Goal: Task Accomplishment & Management: Manage account settings

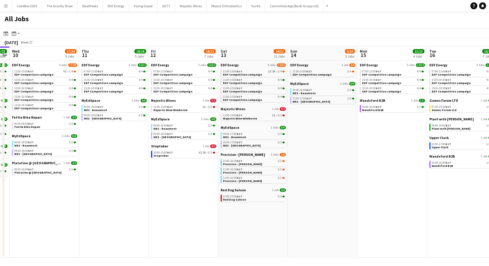
scroll to position [0, 270]
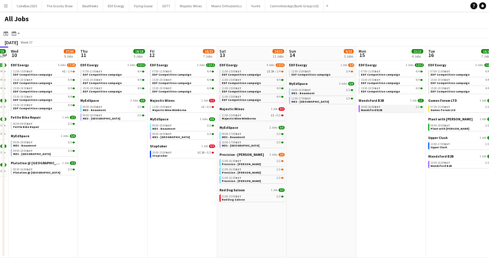
click at [377, 109] on span "Wandsford B2B" at bounding box center [372, 110] width 22 height 4
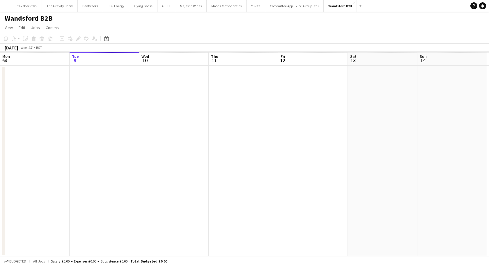
scroll to position [0, 200]
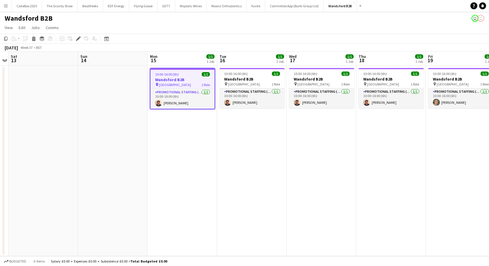
click at [180, 79] on h3 "Wandsford B2B" at bounding box center [182, 79] width 64 height 5
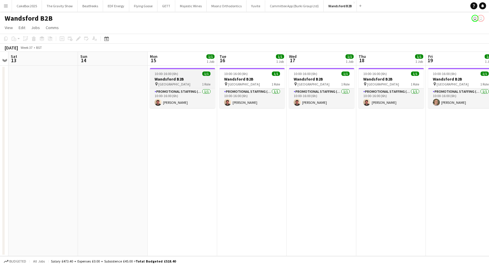
click at [175, 77] on h3 "Wandsford B2B" at bounding box center [182, 78] width 65 height 5
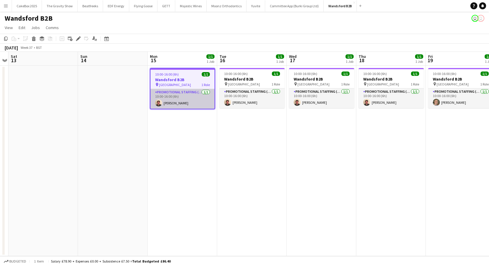
click at [191, 102] on app-card-role "Promotional Staffing (Brand Ambassadors) [DATE] 10:00-16:00 (6h) [PERSON_NAME]" at bounding box center [182, 99] width 64 height 20
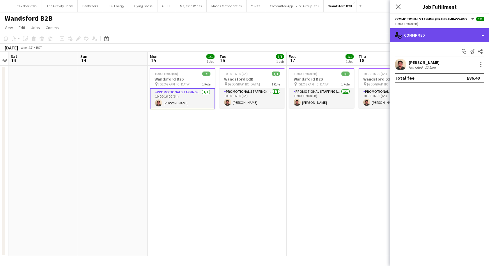
click at [428, 33] on div "single-neutral-actions-check-2 Confirmed" at bounding box center [439, 35] width 99 height 14
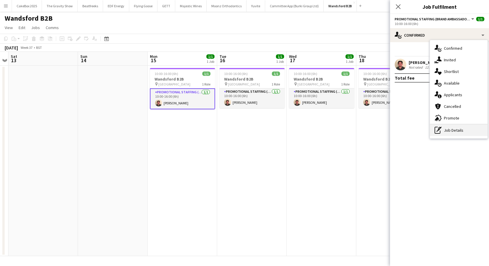
click at [446, 136] on div "pen-write Job Details" at bounding box center [459, 130] width 58 height 12
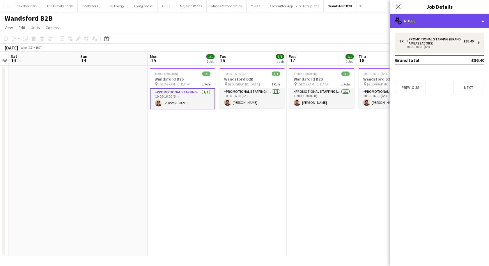
click at [433, 20] on div "multiple-users-add Roles" at bounding box center [439, 21] width 99 height 14
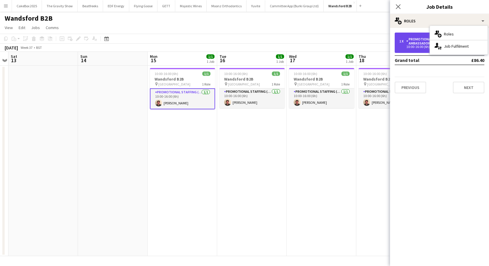
click at [422, 42] on div "Promotional Staffing (Brand Ambassadors)" at bounding box center [434, 41] width 57 height 8
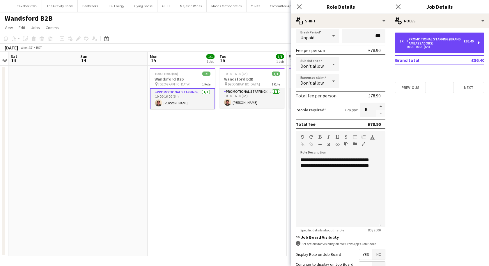
scroll to position [128, 0]
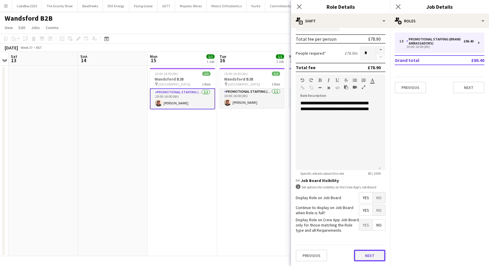
click at [357, 253] on button "Next" at bounding box center [369, 256] width 31 height 12
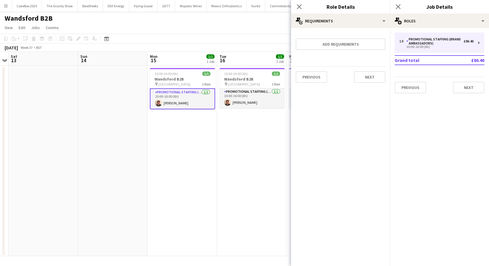
scroll to position [0, 0]
click at [363, 81] on button "Next" at bounding box center [369, 77] width 31 height 12
click at [298, 9] on icon "Close pop-in" at bounding box center [299, 7] width 6 height 6
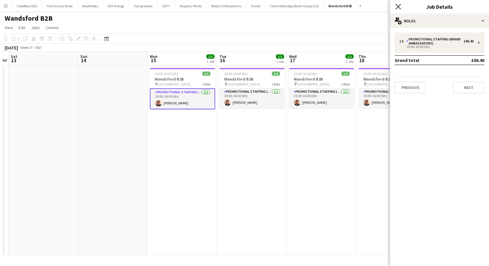
click at [395, 6] on icon "Close pop-in" at bounding box center [398, 7] width 6 height 6
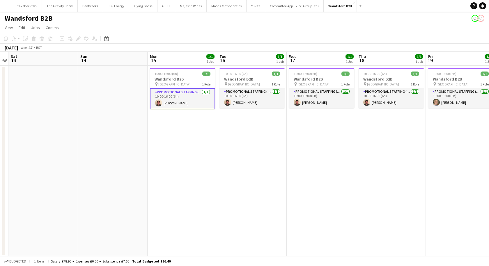
click at [5, 8] on button "Menu" at bounding box center [6, 6] width 12 height 12
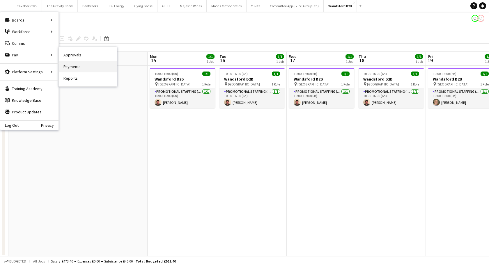
click at [78, 67] on link "Payments" at bounding box center [88, 67] width 58 height 12
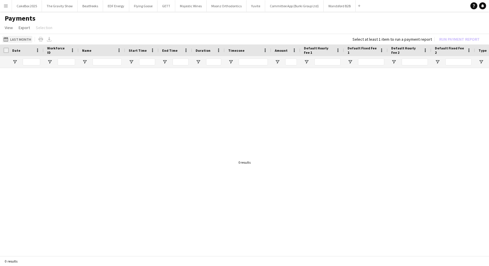
click at [26, 40] on button "Last Month Last Month" at bounding box center [17, 39] width 30 height 7
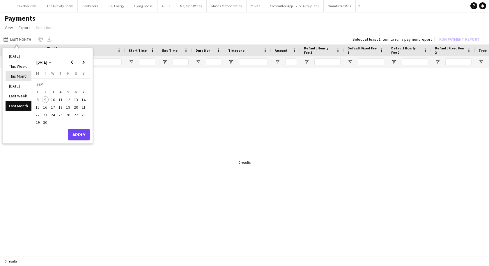
click at [18, 76] on li "This Month" at bounding box center [19, 76] width 26 height 10
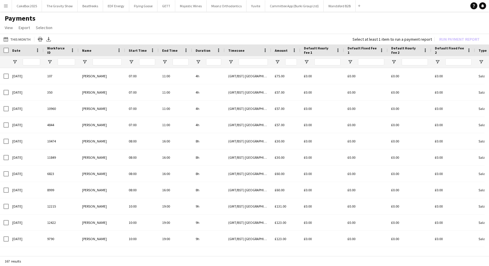
click at [6, 3] on button "Menu" at bounding box center [6, 6] width 12 height 12
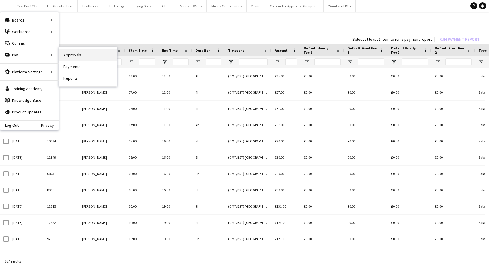
click at [76, 54] on link "Approvals" at bounding box center [88, 55] width 58 height 12
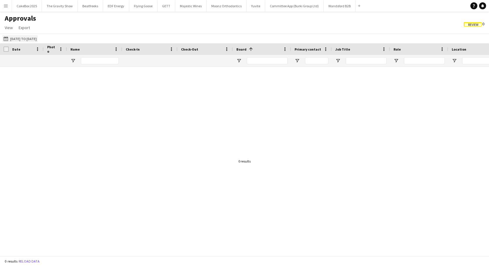
click at [36, 40] on button "[DATE] to [DATE] [DATE] to [DATE]" at bounding box center [19, 38] width 35 height 7
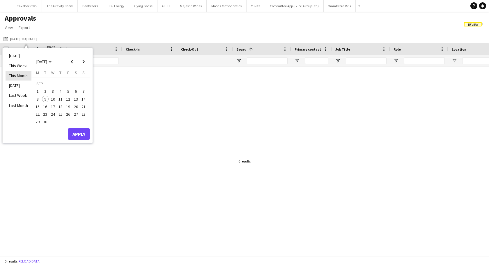
click at [19, 74] on li "This Month" at bounding box center [19, 76] width 26 height 10
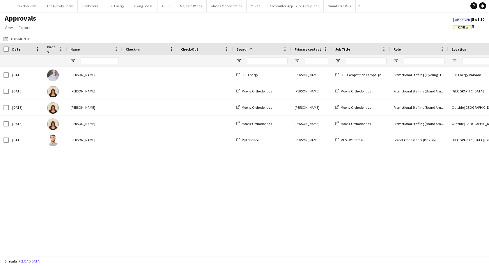
click at [463, 19] on span "Approved" at bounding box center [462, 20] width 15 height 4
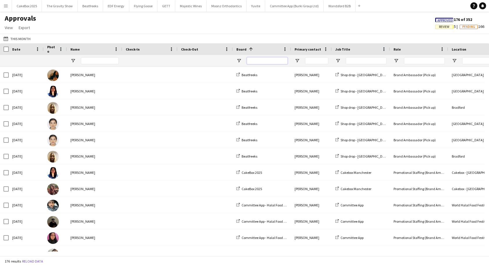
click at [272, 60] on input "Board Filter Input" at bounding box center [267, 60] width 41 height 7
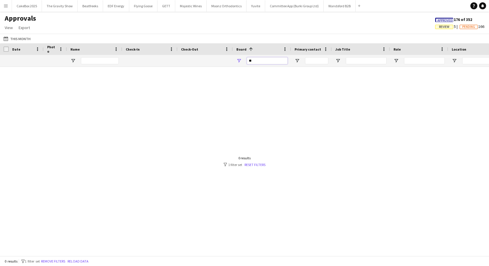
type input "*"
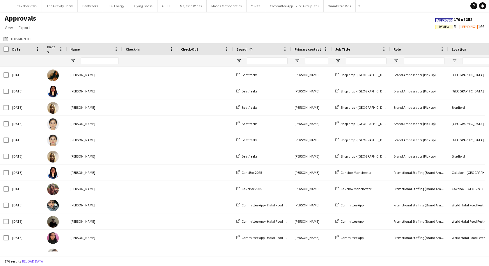
click at [6, 3] on app-icon "Menu" at bounding box center [5, 5] width 5 height 5
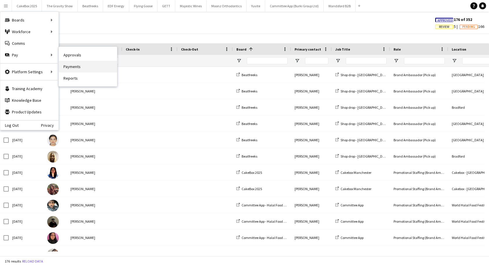
click at [89, 64] on link "Payments" at bounding box center [88, 67] width 58 height 12
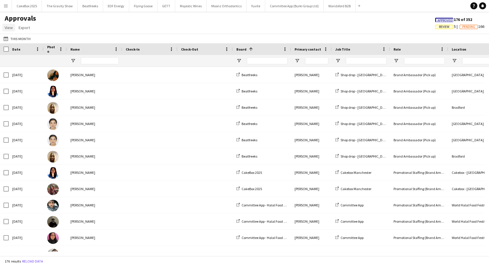
click at [10, 28] on span "View" at bounding box center [9, 27] width 8 height 5
click at [16, 40] on span "Customise view" at bounding box center [21, 40] width 28 height 5
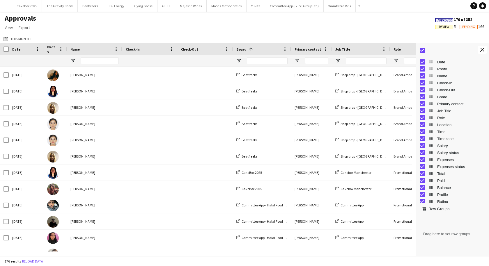
click at [393, 21] on div "Approvals View Customise view Customise filters Reset Filters Reset View Reset …" at bounding box center [244, 24] width 489 height 20
click at [482, 51] on app-icon "Close tool panel" at bounding box center [482, 50] width 4 height 4
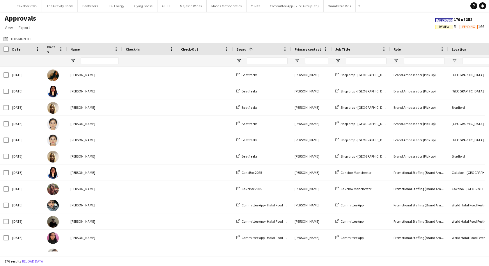
click at [5, 9] on button "Menu" at bounding box center [6, 6] width 12 height 12
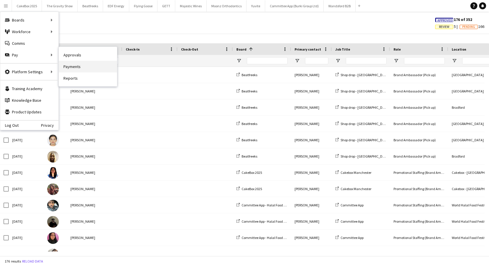
click at [70, 66] on link "Payments" at bounding box center [88, 67] width 58 height 12
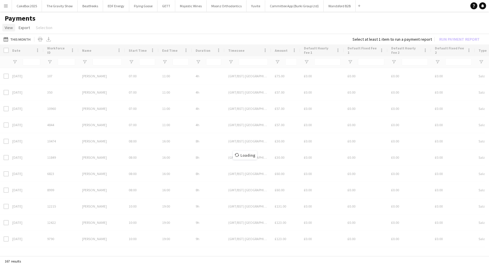
click at [8, 30] on span "View" at bounding box center [9, 27] width 8 height 5
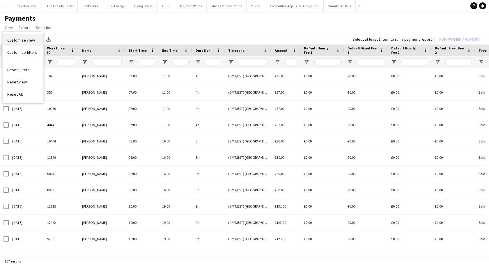
click at [18, 44] on link "Customise view" at bounding box center [23, 40] width 41 height 12
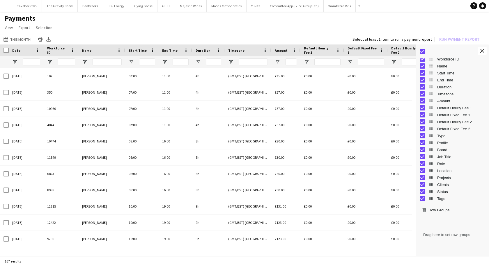
click at [437, 210] on span "Row Groups" at bounding box center [438, 210] width 21 height 4
click at [482, 49] on app-icon "Close tool panel" at bounding box center [482, 51] width 4 height 4
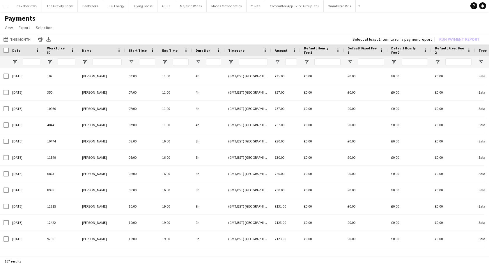
click at [4, 8] on app-icon "Menu" at bounding box center [5, 5] width 5 height 5
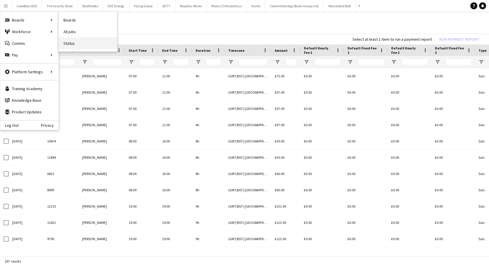
click at [68, 44] on link "Status" at bounding box center [88, 44] width 58 height 12
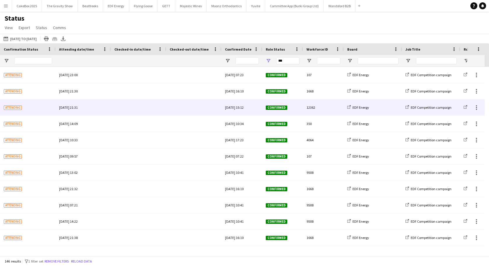
scroll to position [0, 158]
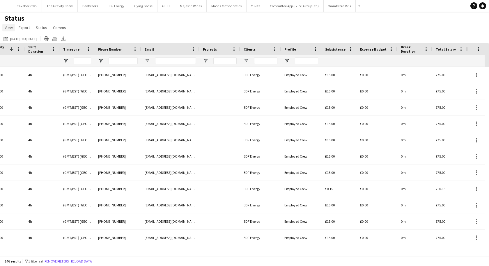
click at [10, 30] on link "View" at bounding box center [8, 28] width 13 height 8
click at [31, 60] on span "Customise view" at bounding box center [21, 57] width 28 height 5
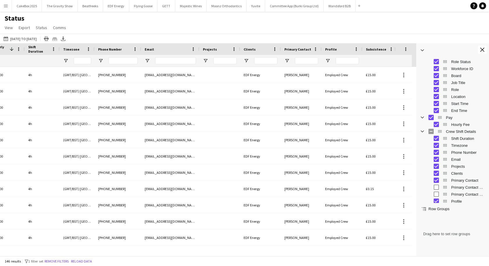
click at [357, 28] on div "Status View Views Default view New view Update view Delete view Edit name Custo…" at bounding box center [244, 24] width 489 height 20
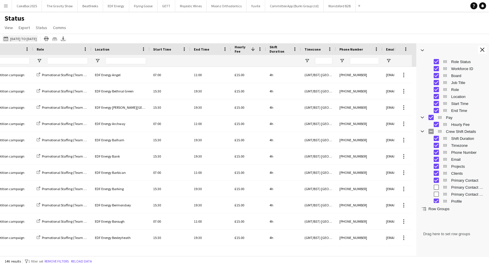
click at [20, 37] on button "[DATE] to [DATE] [DATE] to [DATE]" at bounding box center [19, 38] width 35 height 7
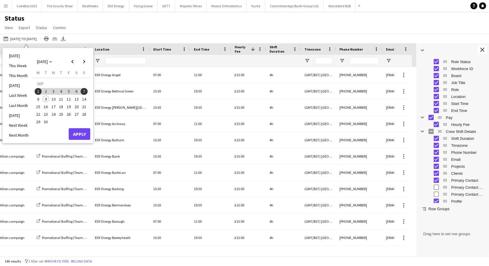
click at [46, 122] on span "30" at bounding box center [45, 122] width 7 height 7
click at [38, 92] on span "1" at bounding box center [38, 91] width 7 height 7
click at [37, 94] on span "1" at bounding box center [38, 91] width 7 height 7
click at [45, 121] on span "30" at bounding box center [45, 122] width 7 height 7
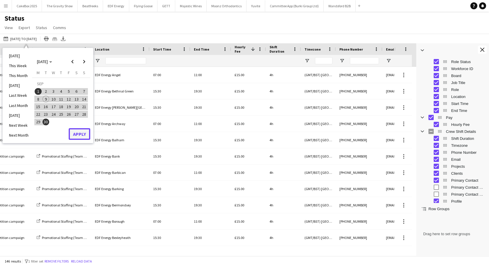
click at [81, 136] on button "Apply" at bounding box center [80, 134] width 22 height 12
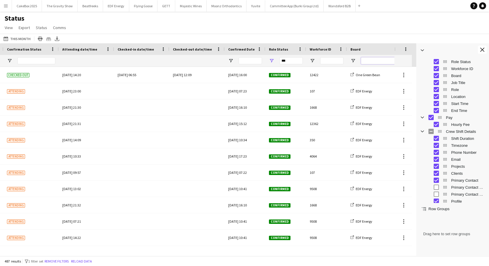
click at [369, 61] on input "Board Filter Input" at bounding box center [381, 60] width 41 height 7
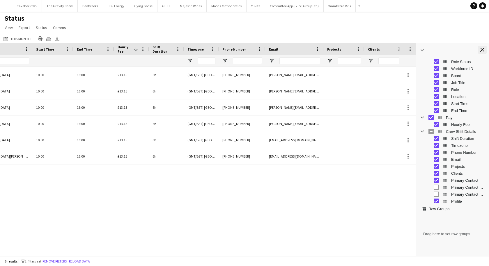
type input "*****"
click at [481, 49] on app-icon "Close tool panel" at bounding box center [482, 50] width 4 height 4
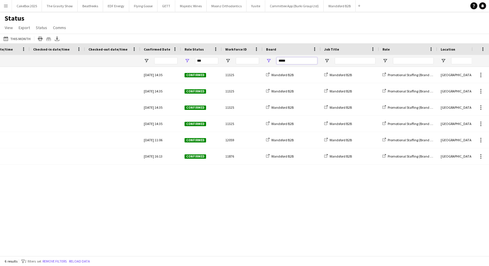
drag, startPoint x: 294, startPoint y: 63, endPoint x: 266, endPoint y: 57, distance: 28.2
click at [266, 57] on div "*****" at bounding box center [291, 61] width 58 height 12
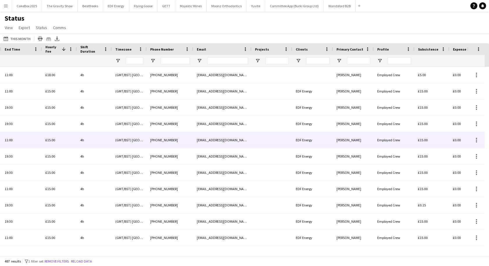
click at [351, 145] on div "[PERSON_NAME]" at bounding box center [353, 140] width 41 height 16
